Goal: Information Seeking & Learning: Learn about a topic

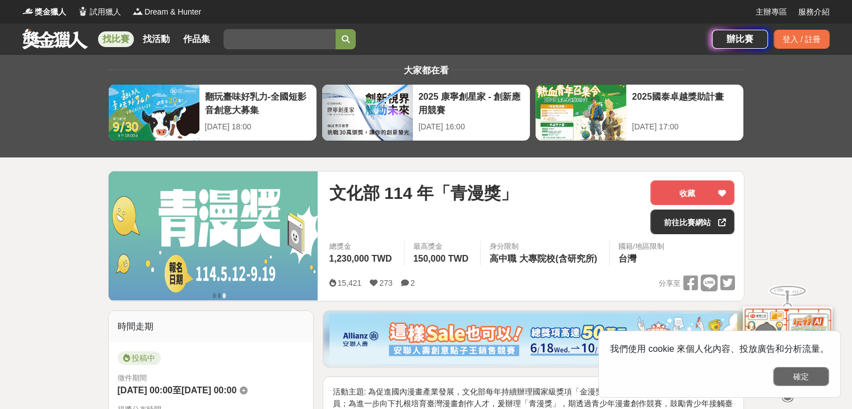
click at [813, 379] on button "確定" at bounding box center [801, 376] width 56 height 19
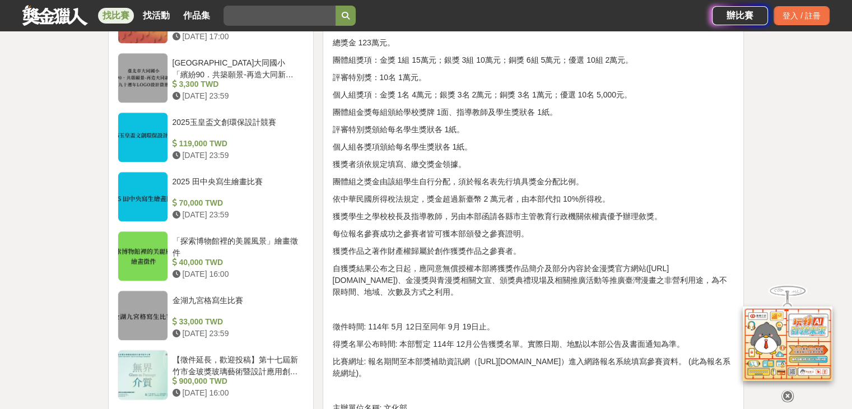
scroll to position [1345, 0]
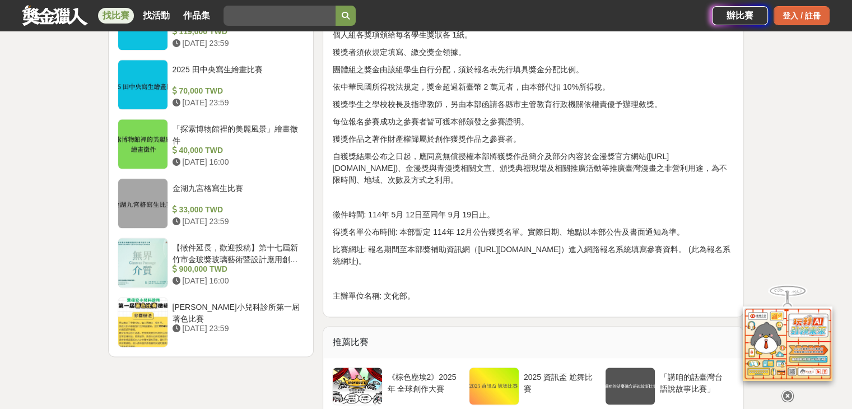
click at [789, 16] on div "登入 / 註冊" at bounding box center [802, 15] width 56 height 19
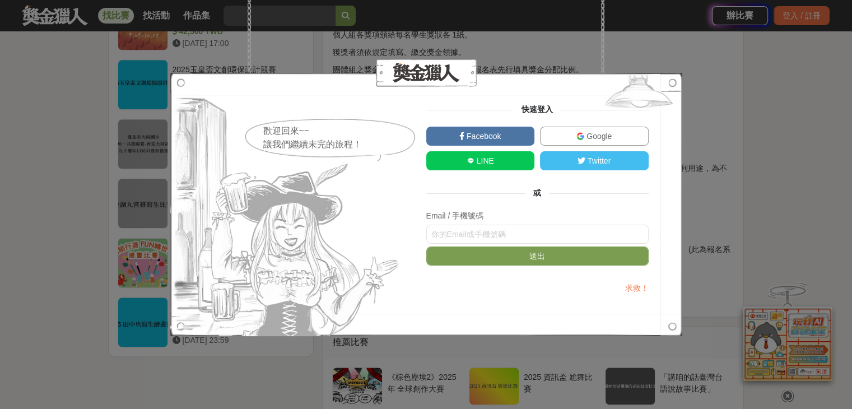
click at [576, 133] on link "Google" at bounding box center [594, 136] width 109 height 19
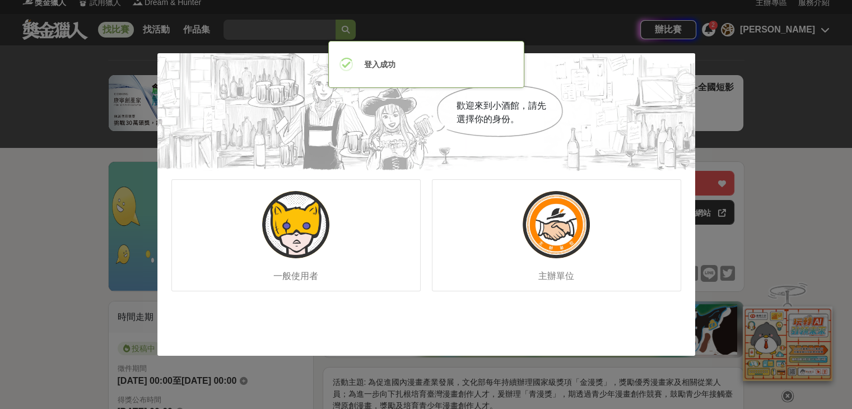
scroll to position [0, 0]
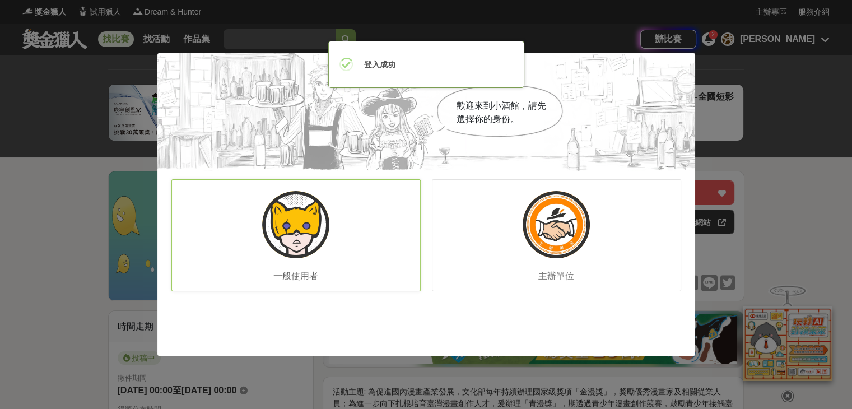
click at [267, 254] on div "一般使用者" at bounding box center [295, 235] width 249 height 112
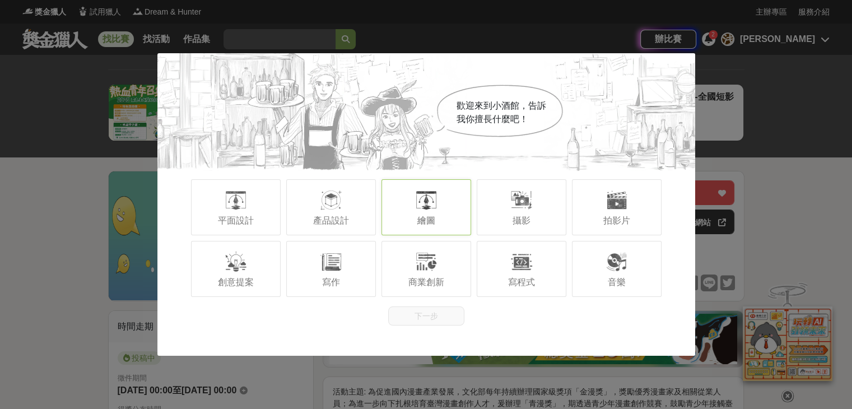
click at [421, 202] on div at bounding box center [426, 200] width 22 height 22
click at [529, 217] on span "攝影" at bounding box center [522, 221] width 18 height 10
click at [527, 263] on div at bounding box center [521, 261] width 22 height 22
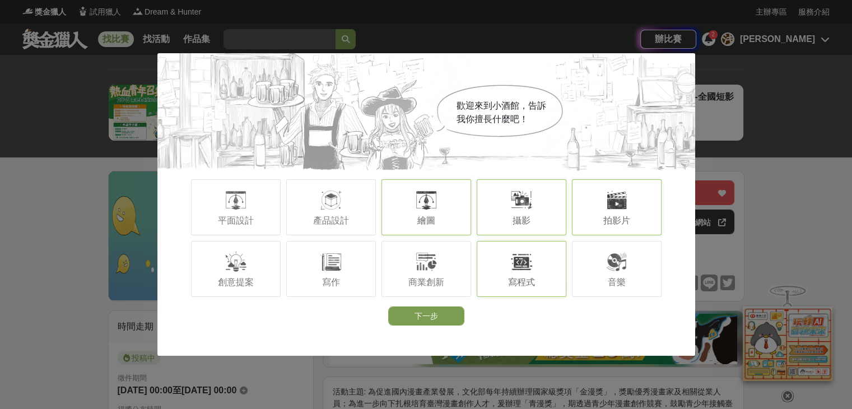
click at [614, 211] on div "拍影片" at bounding box center [617, 207] width 90 height 56
click at [547, 210] on div "攝影" at bounding box center [522, 207] width 90 height 56
click at [526, 269] on div at bounding box center [521, 261] width 22 height 22
click at [424, 319] on button "下一步" at bounding box center [426, 315] width 76 height 19
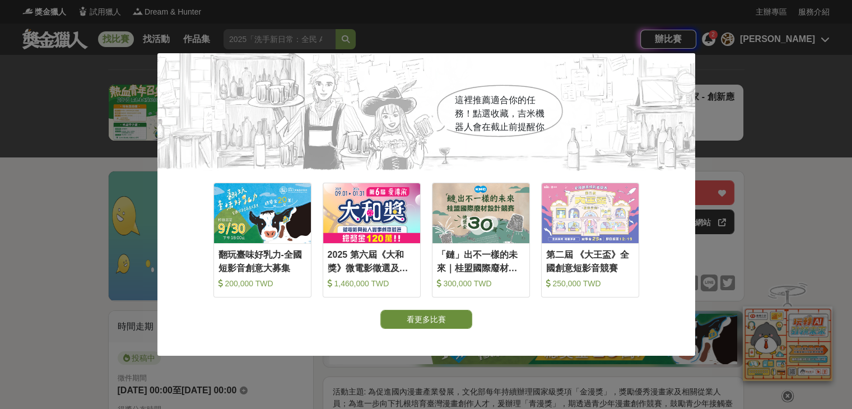
click at [417, 323] on button "看更多比賽" at bounding box center [426, 319] width 92 height 19
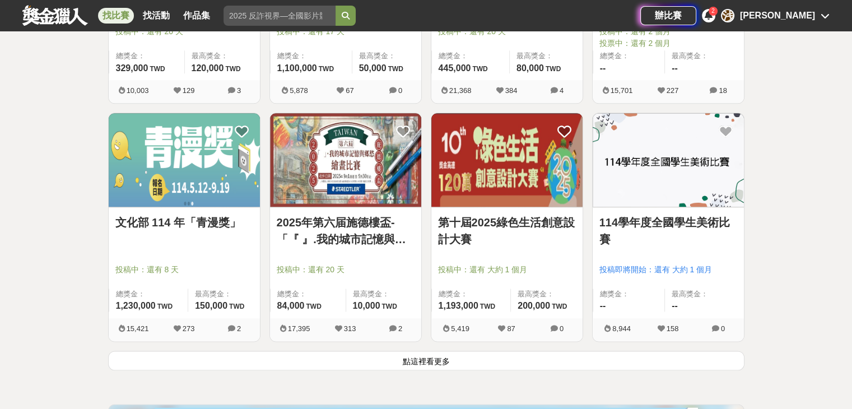
scroll to position [1329, 0]
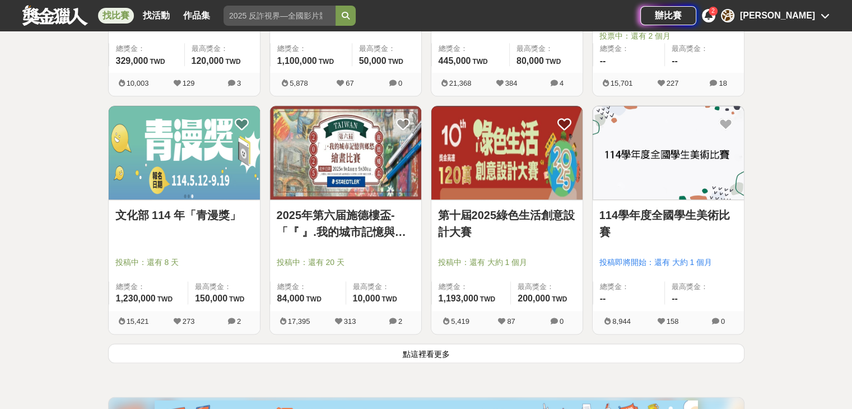
click at [663, 179] on img at bounding box center [668, 153] width 151 height 94
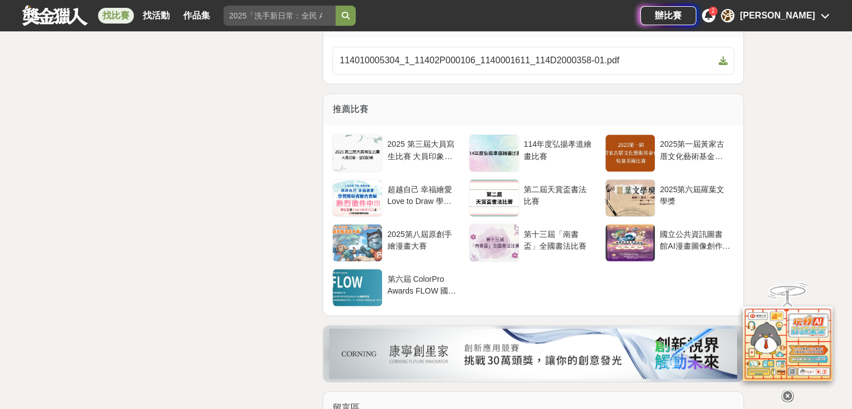
scroll to position [6273, 0]
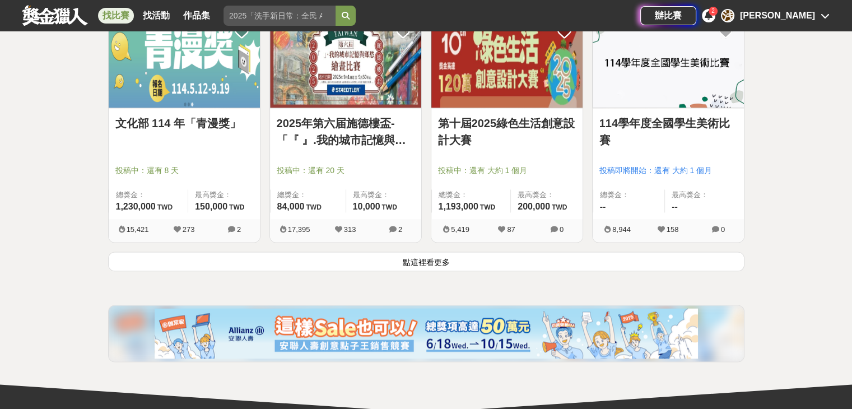
scroll to position [1422, 0]
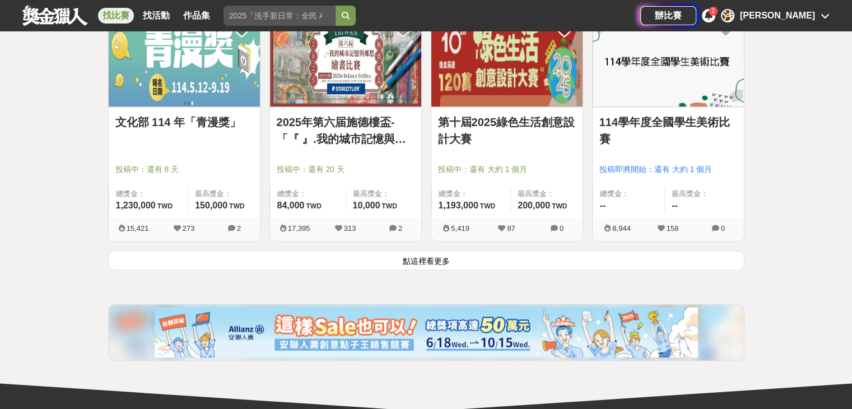
click at [534, 256] on button "點這裡看更多" at bounding box center [426, 260] width 636 height 20
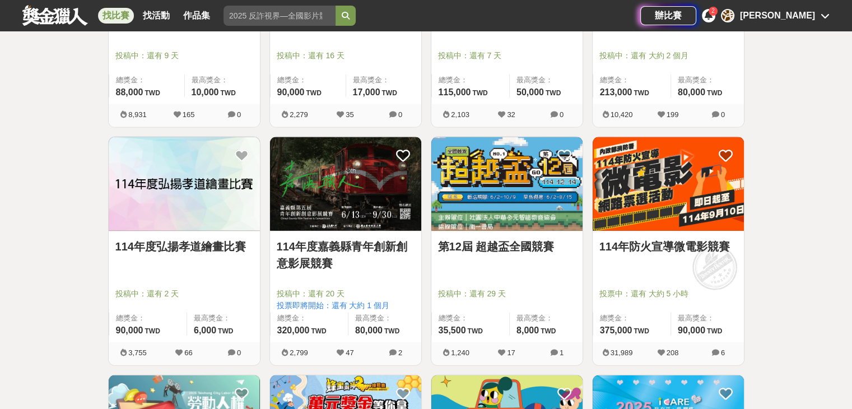
scroll to position [2505, 0]
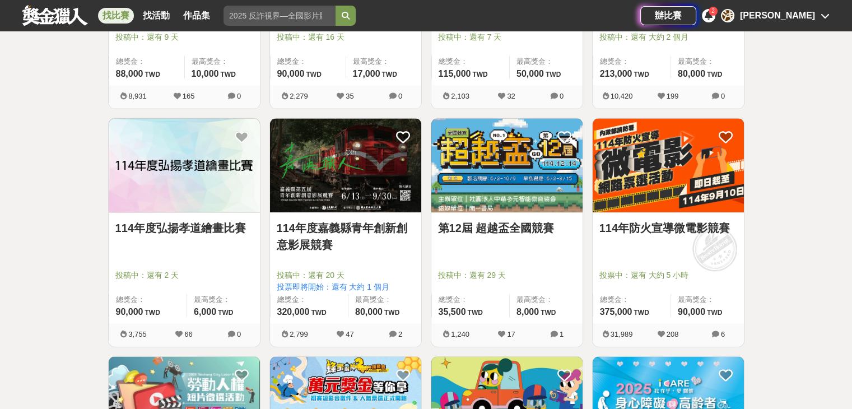
click at [154, 198] on img at bounding box center [184, 166] width 151 height 94
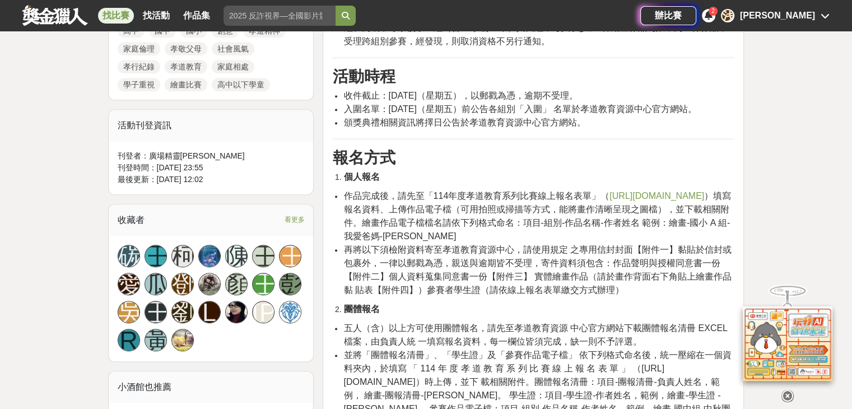
scroll to position [568, 0]
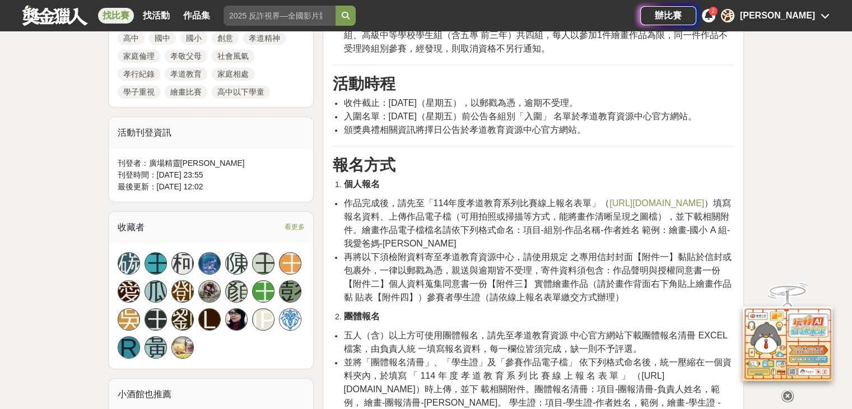
click at [713, 14] on icon at bounding box center [709, 15] width 8 height 9
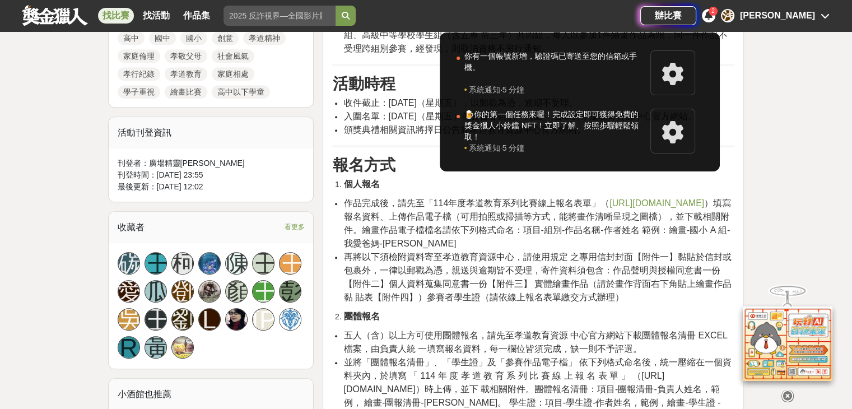
click at [797, 55] on div at bounding box center [426, 204] width 852 height 409
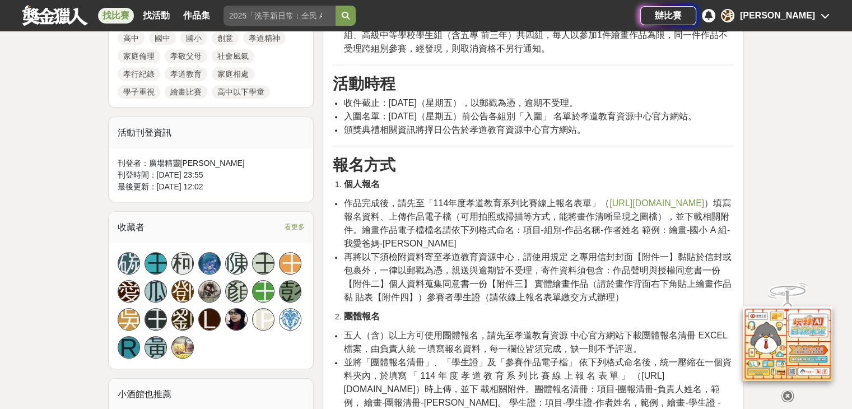
click at [196, 17] on link "作品集" at bounding box center [197, 16] width 36 height 16
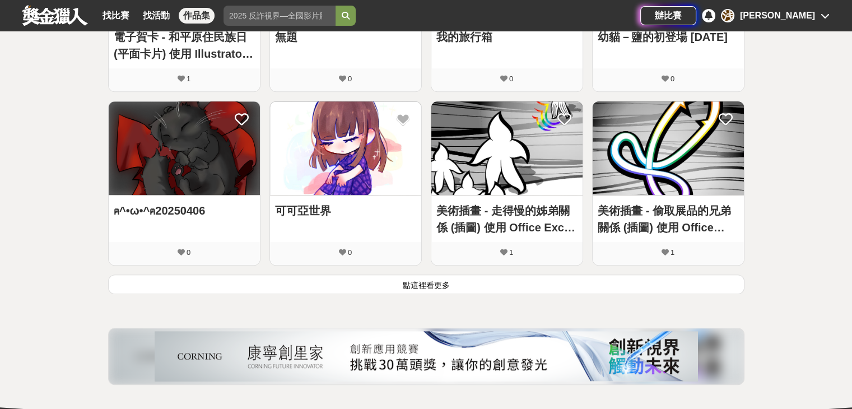
scroll to position [672, 0]
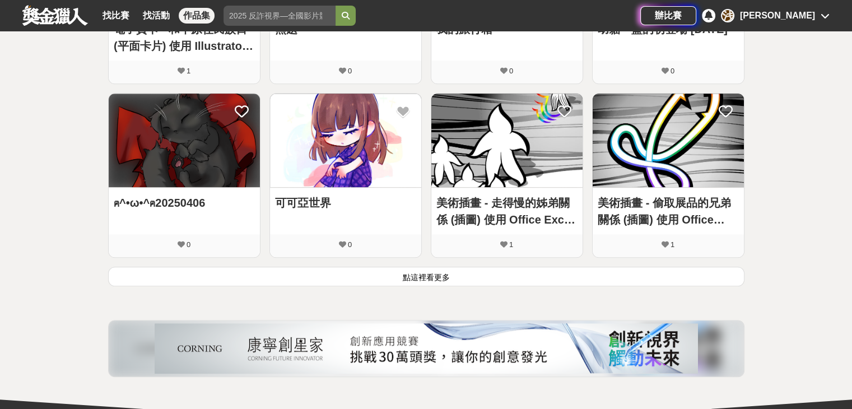
click at [578, 269] on button "點這裡看更多" at bounding box center [426, 277] width 636 height 20
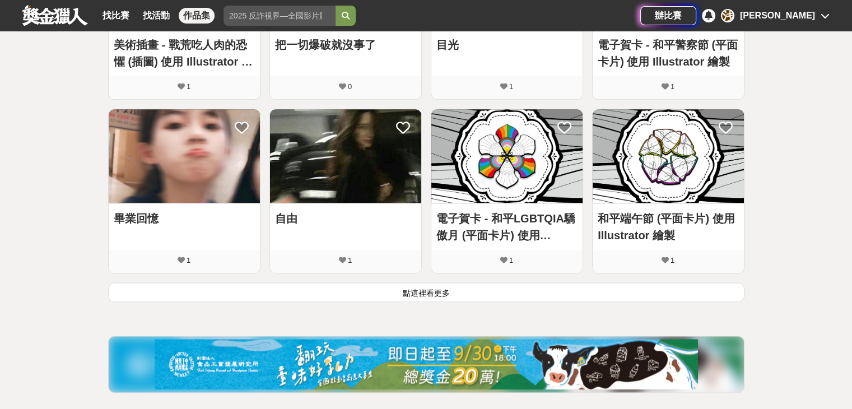
scroll to position [1401, 0]
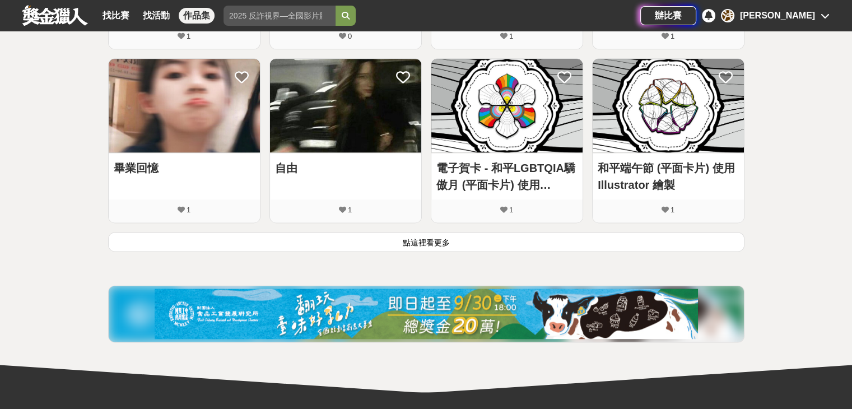
click at [532, 239] on button "點這裡看更多" at bounding box center [426, 242] width 636 height 20
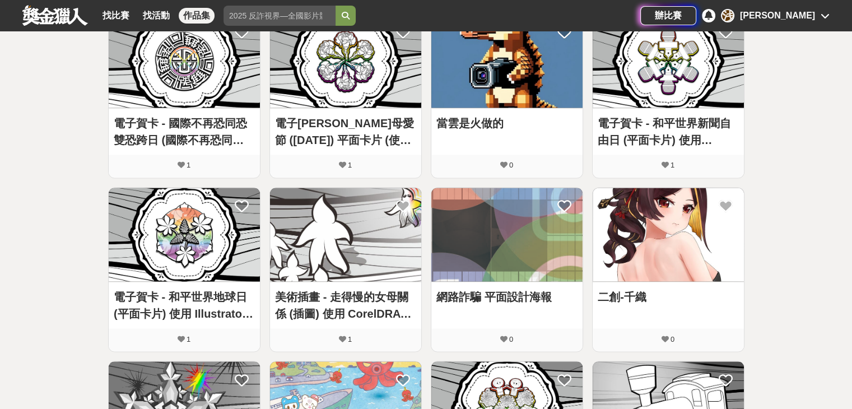
scroll to position [1793, 0]
click at [692, 244] on img at bounding box center [668, 234] width 151 height 94
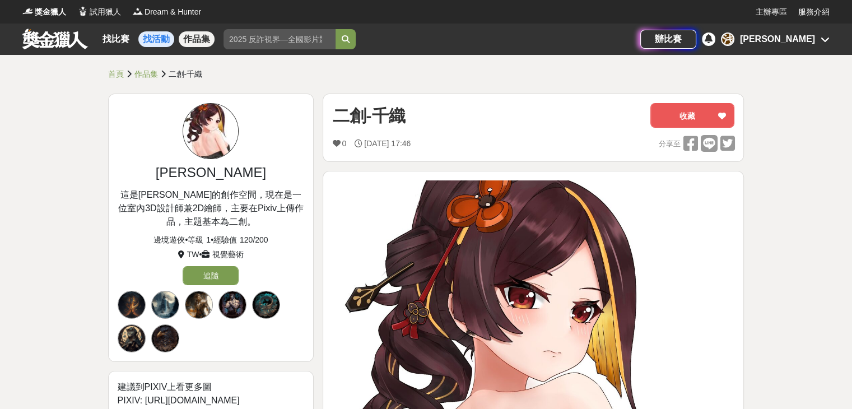
click at [156, 39] on link "找活動" at bounding box center [156, 39] width 36 height 16
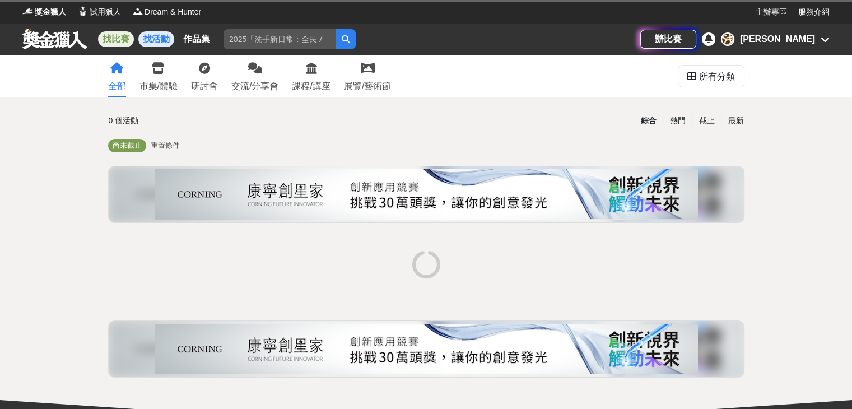
click at [117, 34] on link "找比賽" at bounding box center [116, 39] width 36 height 16
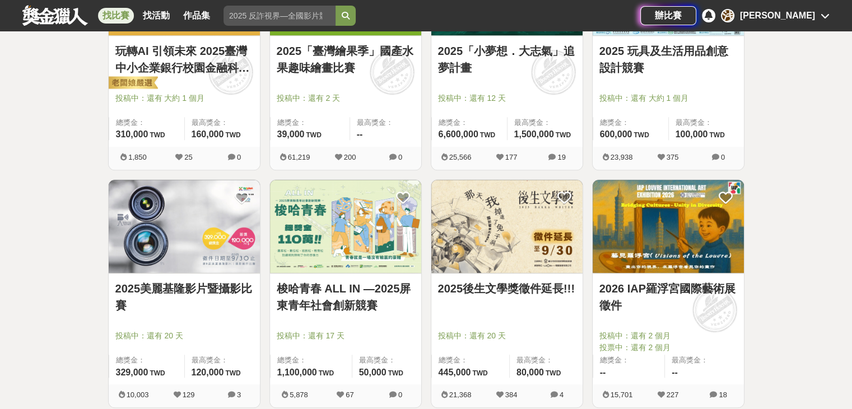
scroll to position [1366, 0]
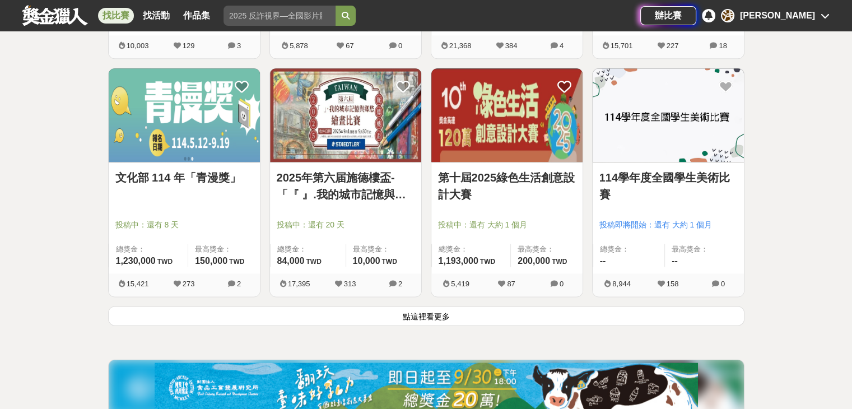
click at [492, 141] on img at bounding box center [506, 115] width 151 height 94
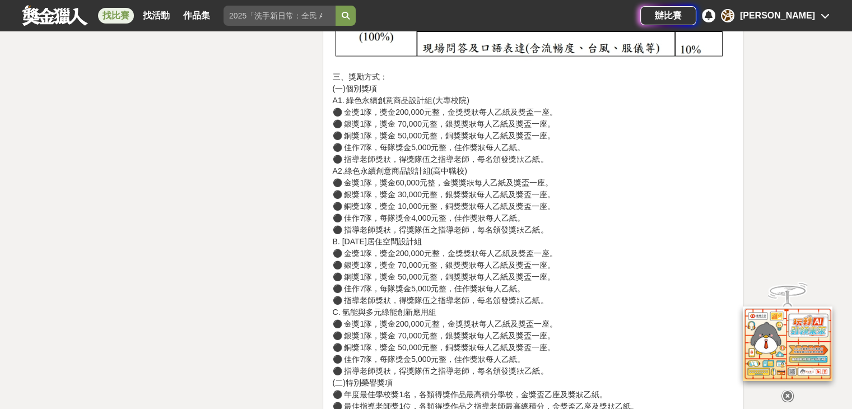
scroll to position [2870, 0]
